Goal: Find contact information: Find contact information

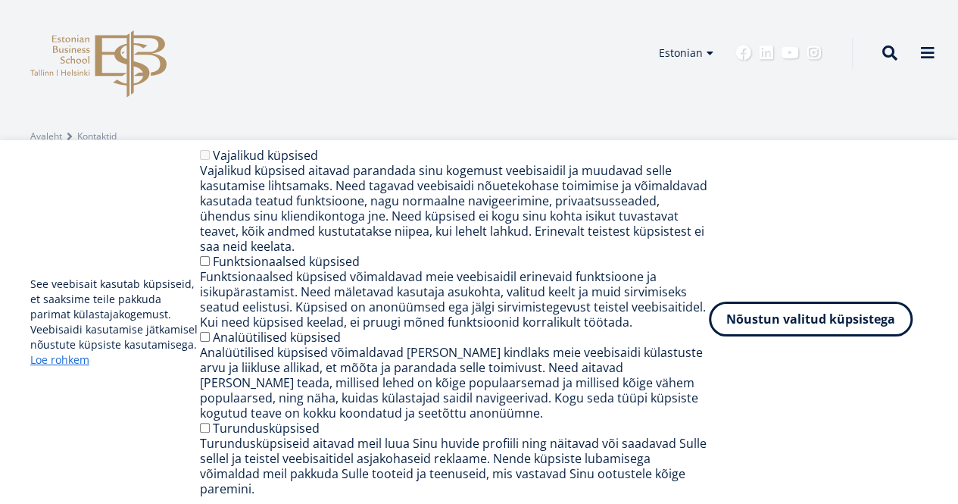
click at [787, 323] on button "Nõustun valitud küpsistega" at bounding box center [811, 318] width 204 height 35
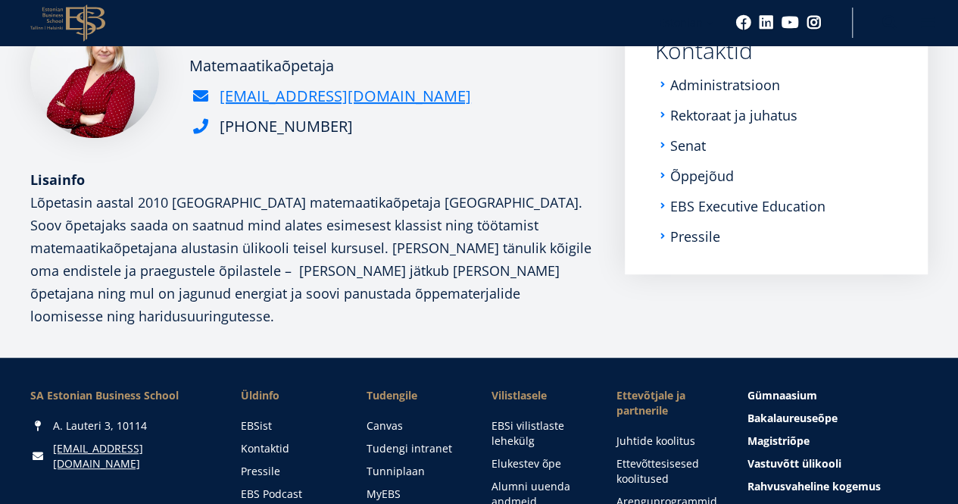
scroll to position [306, 0]
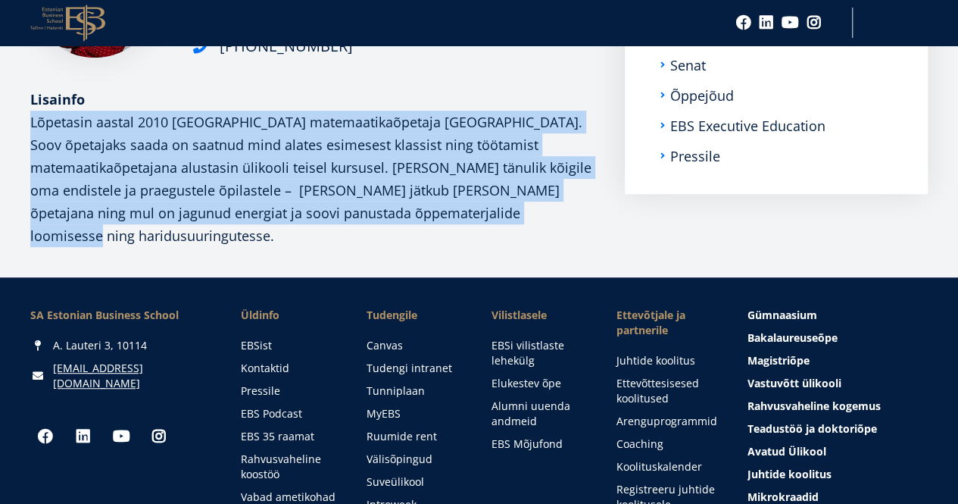
drag, startPoint x: 31, startPoint y: 210, endPoint x: 566, endPoint y: 310, distance: 544.6
click at [566, 247] on p "Lõpetasin aastal 2010 Tallinna Ülikooli matemaatikaõpetaja eriala. Soov õpetaja…" at bounding box center [312, 179] width 564 height 136
click at [257, 247] on p "Lõpetasin aastal 2010 Tallinna Ülikooli matemaatikaõpetaja eriala. Soov õpetaja…" at bounding box center [312, 179] width 564 height 136
click at [240, 247] on p "Lõpetasin aastal 2010 Tallinna Ülikooli matemaatikaõpetaja eriala. Soov õpetaja…" at bounding box center [312, 179] width 564 height 136
drag, startPoint x: 32, startPoint y: 211, endPoint x: 510, endPoint y: 310, distance: 488.7
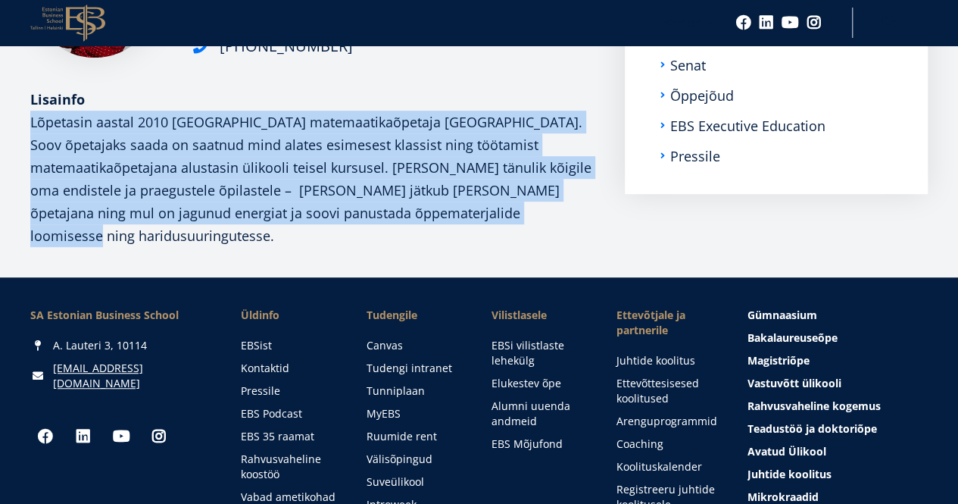
click at [510, 247] on p "Lõpetasin aastal 2010 Tallinna Ülikooli matemaatikaõpetaja eriala. Soov õpetaja…" at bounding box center [312, 179] width 564 height 136
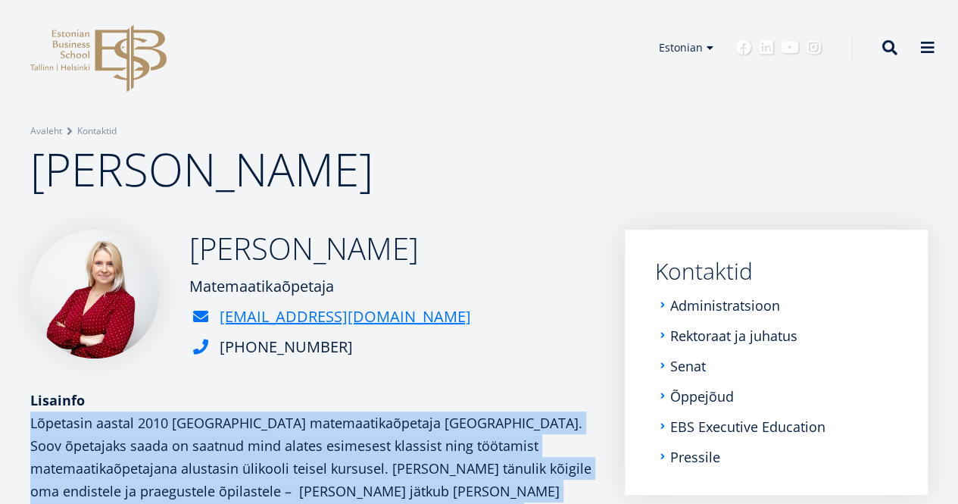
scroll to position [232, 0]
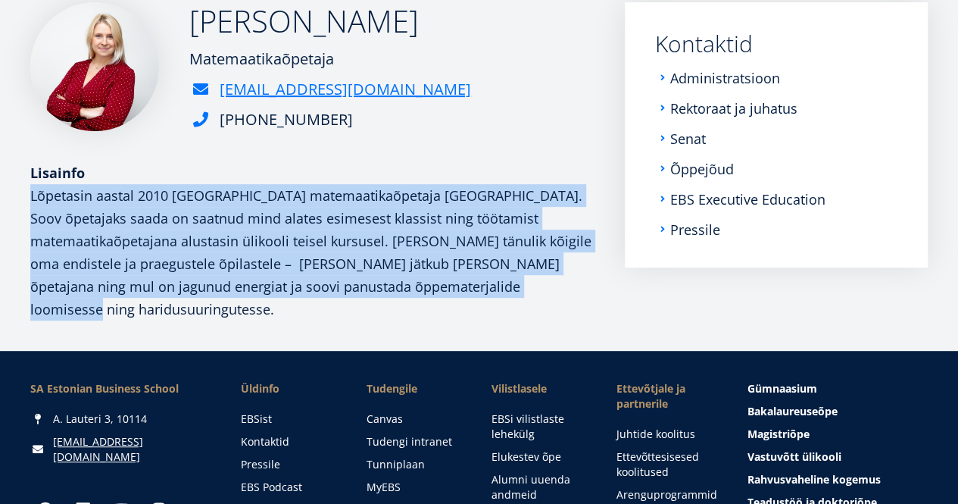
click at [571, 299] on p "Lõpetasin aastal 2010 Tallinna Ülikooli matemaatikaõpetaja eriala. Soov õpetaja…" at bounding box center [312, 252] width 564 height 136
drag, startPoint x: 32, startPoint y: 282, endPoint x: 551, endPoint y: 384, distance: 529.2
click at [551, 320] on p "Lõpetasin aastal 2010 Tallinna Ülikooli matemaatikaõpetaja eriala. Soov õpetaja…" at bounding box center [312, 252] width 564 height 136
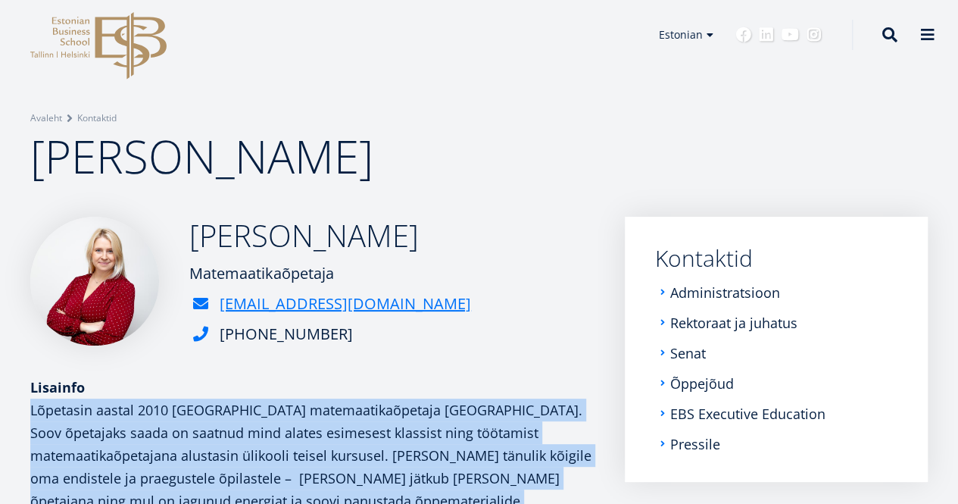
scroll to position [0, 0]
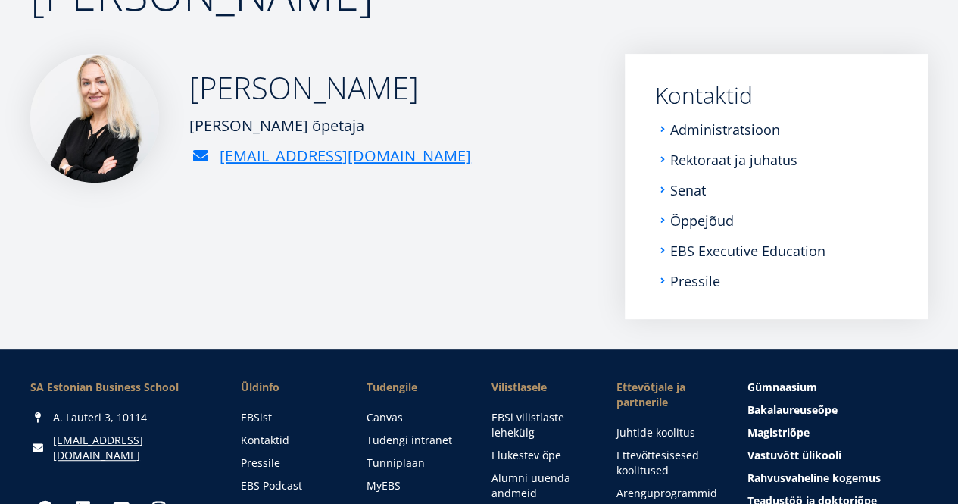
scroll to position [17, 0]
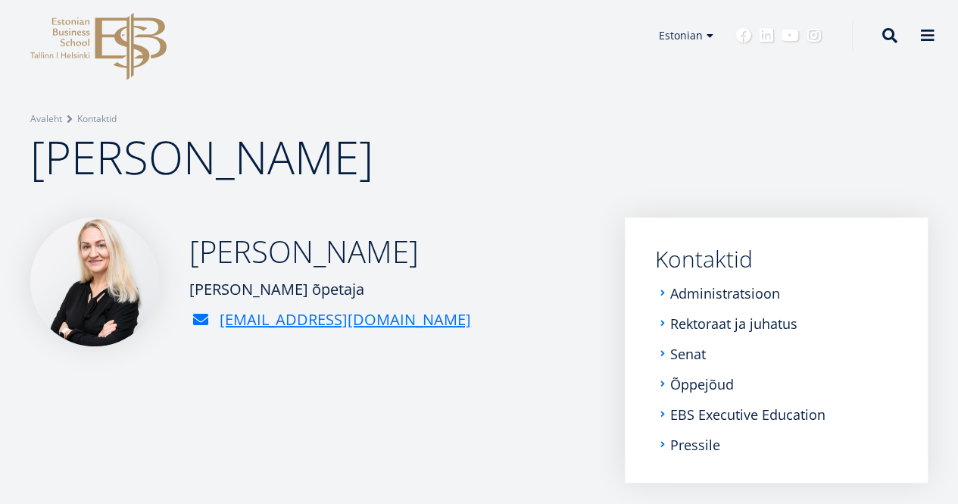
click at [352, 301] on div "[PERSON_NAME] õpetaja" at bounding box center [330, 289] width 282 height 23
